Goal: Find specific page/section: Find specific page/section

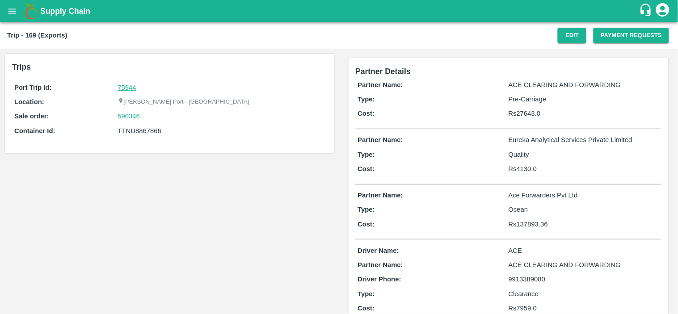
click at [119, 89] on link "75944" at bounding box center [127, 87] width 18 height 7
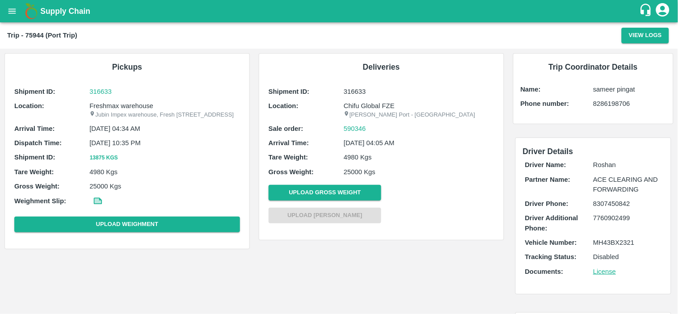
click at [121, 107] on p "Freshmax warehouse" at bounding box center [164, 106] width 151 height 10
copy p "Freshmax warehouse"
